Goal: Task Accomplishment & Management: Use online tool/utility

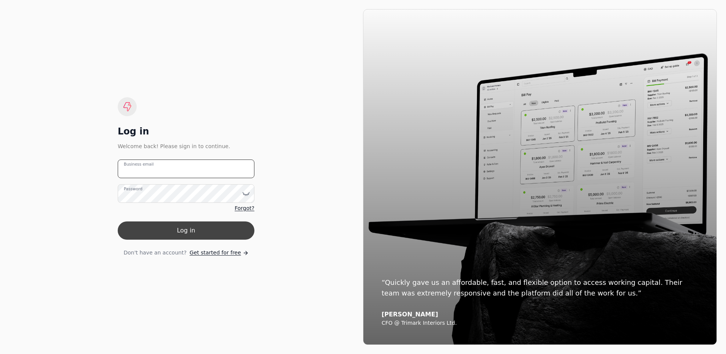
type email "[EMAIL_ADDRESS][DOMAIN_NAME]"
click at [177, 230] on button "Log in" at bounding box center [186, 230] width 137 height 18
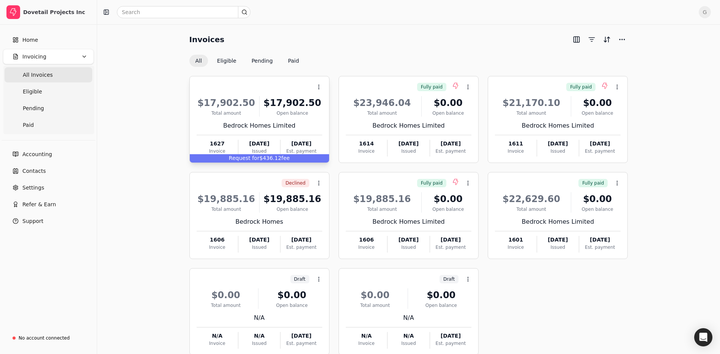
click at [250, 158] on span "Request for" at bounding box center [244, 158] width 31 height 6
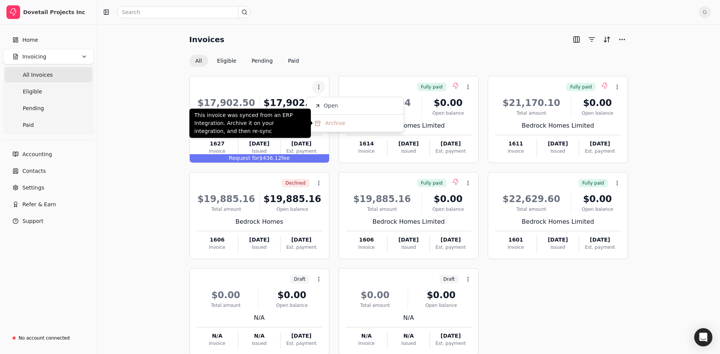
click at [334, 113] on ul "Open Archive" at bounding box center [355, 114] width 97 height 35
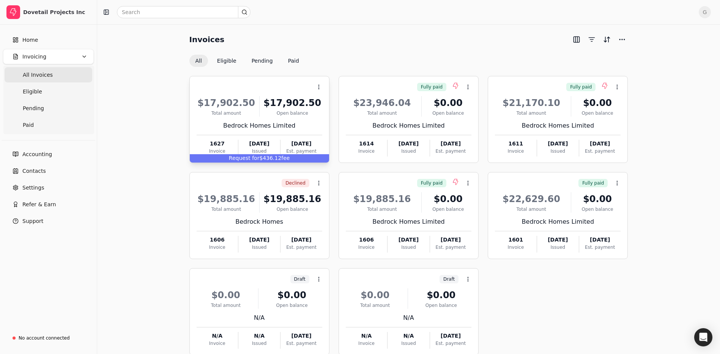
click at [283, 158] on span "fee" at bounding box center [285, 158] width 8 height 6
click at [326, 105] on span "Open" at bounding box center [331, 106] width 14 height 8
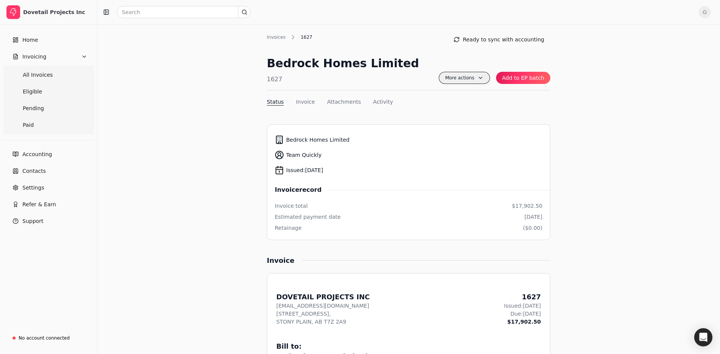
click at [483, 78] on span "More actions" at bounding box center [464, 78] width 51 height 12
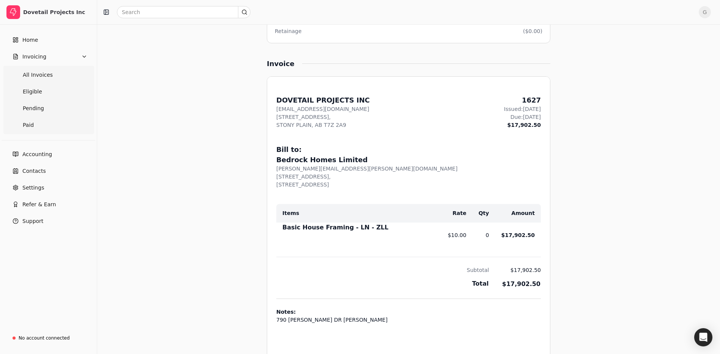
scroll to position [7, 0]
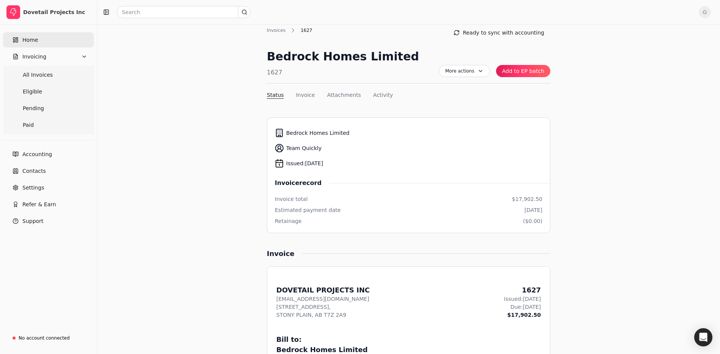
click at [27, 38] on span "Home" at bounding box center [30, 40] width 16 height 8
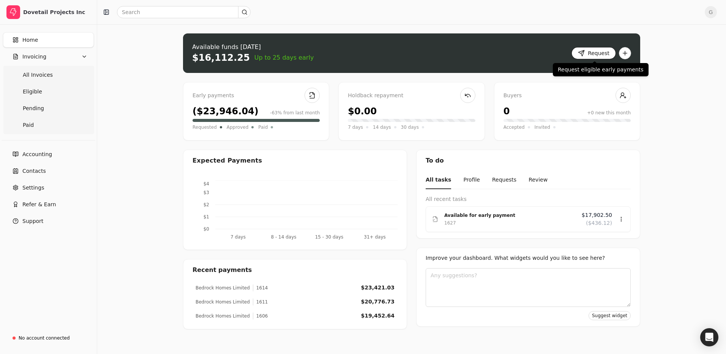
click at [596, 52] on button "Request" at bounding box center [593, 53] width 44 height 12
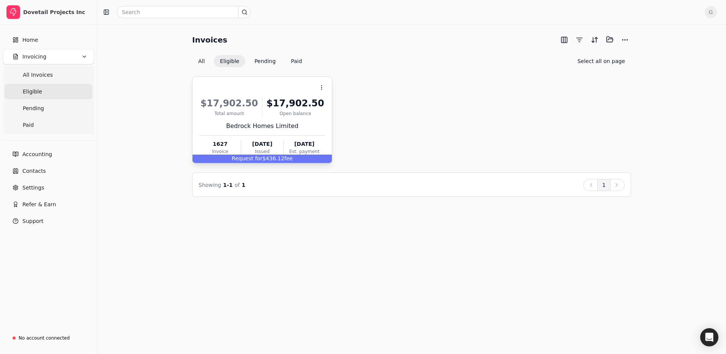
click at [239, 159] on span "Request for" at bounding box center [247, 158] width 31 height 6
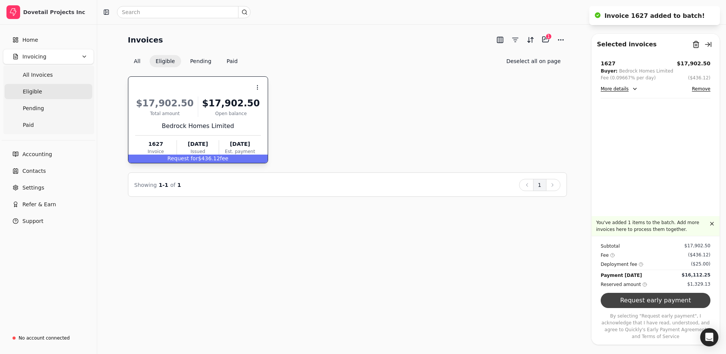
click at [636, 308] on button "Request early payment" at bounding box center [655, 300] width 110 height 15
